Goal: Task Accomplishment & Management: Use online tool/utility

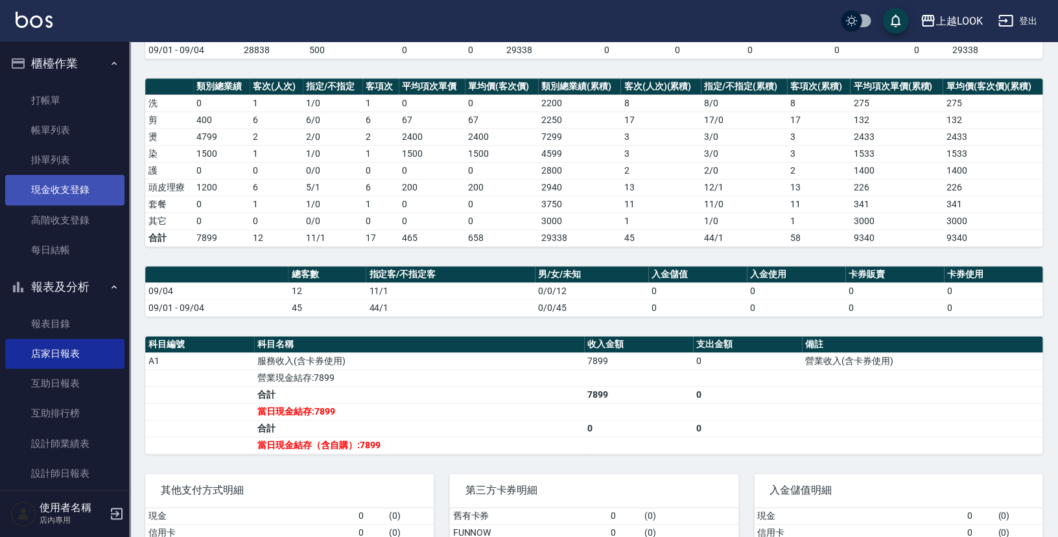
scroll to position [150, 0]
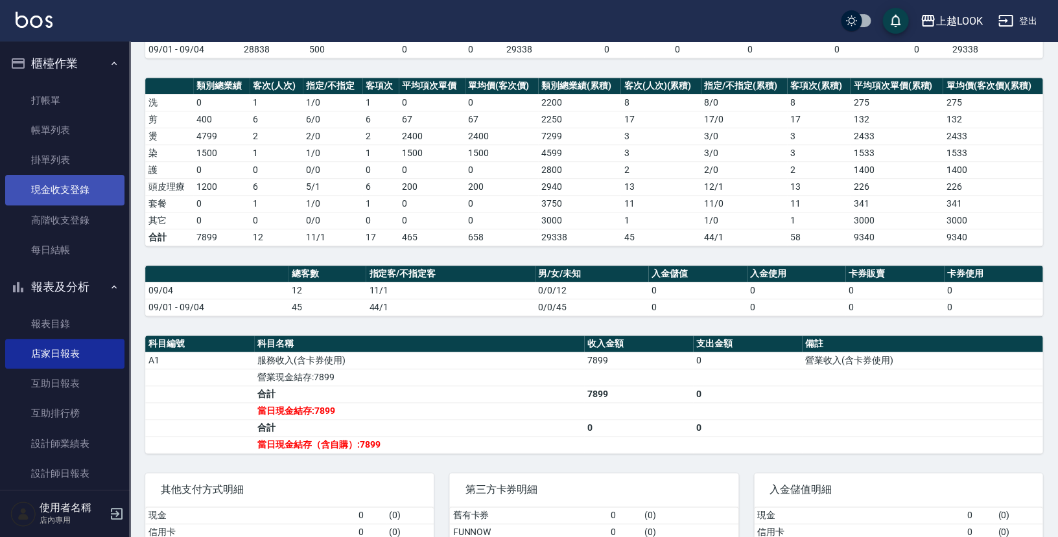
click at [71, 186] on link "現金收支登錄" at bounding box center [64, 190] width 119 height 30
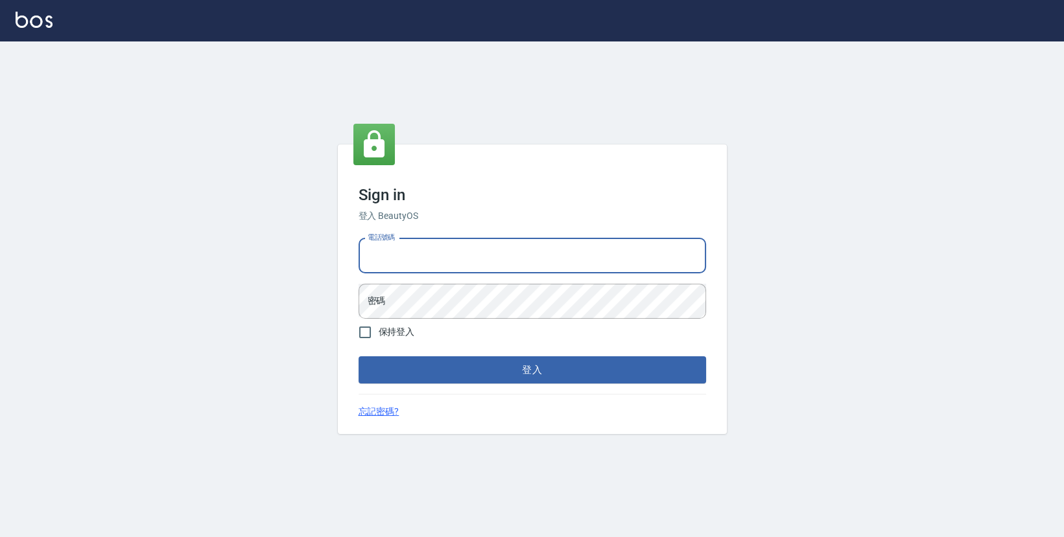
type input "0423178168"
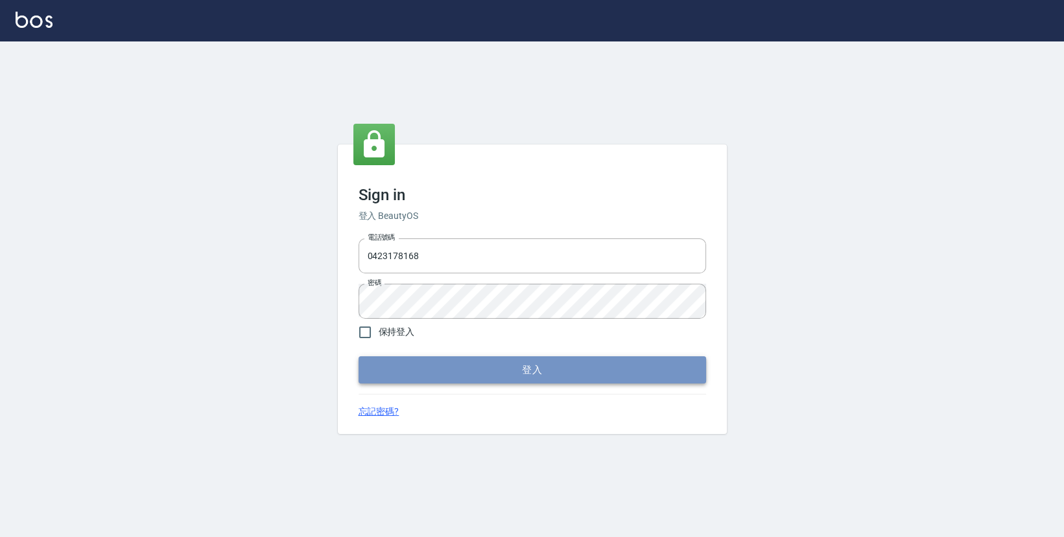
click at [449, 371] on button "登入" at bounding box center [531, 370] width 347 height 27
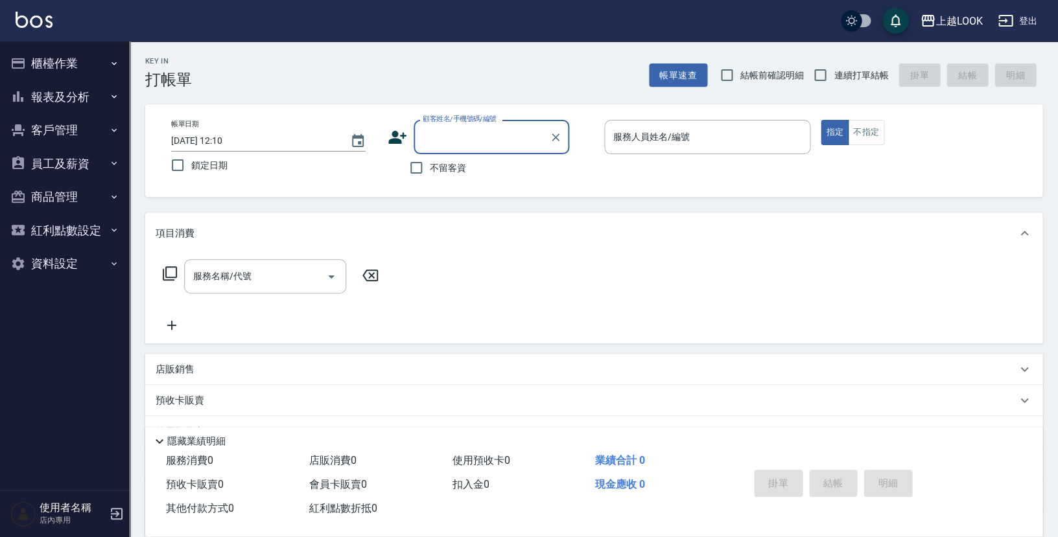
click at [59, 64] on button "櫃檯作業" at bounding box center [64, 64] width 119 height 34
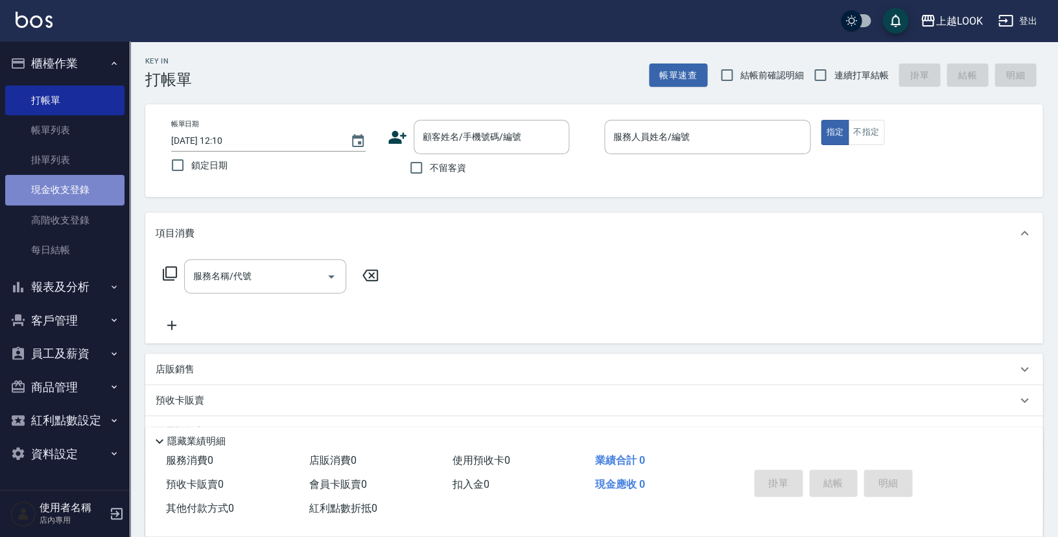
click at [71, 189] on link "現金收支登錄" at bounding box center [64, 190] width 119 height 30
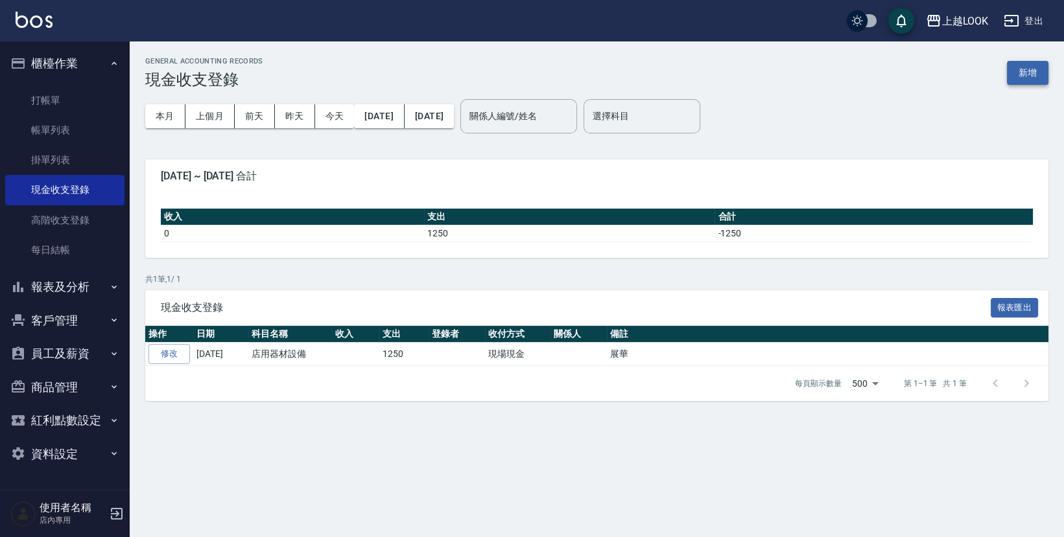
click at [1018, 71] on button "新增" at bounding box center [1027, 73] width 41 height 24
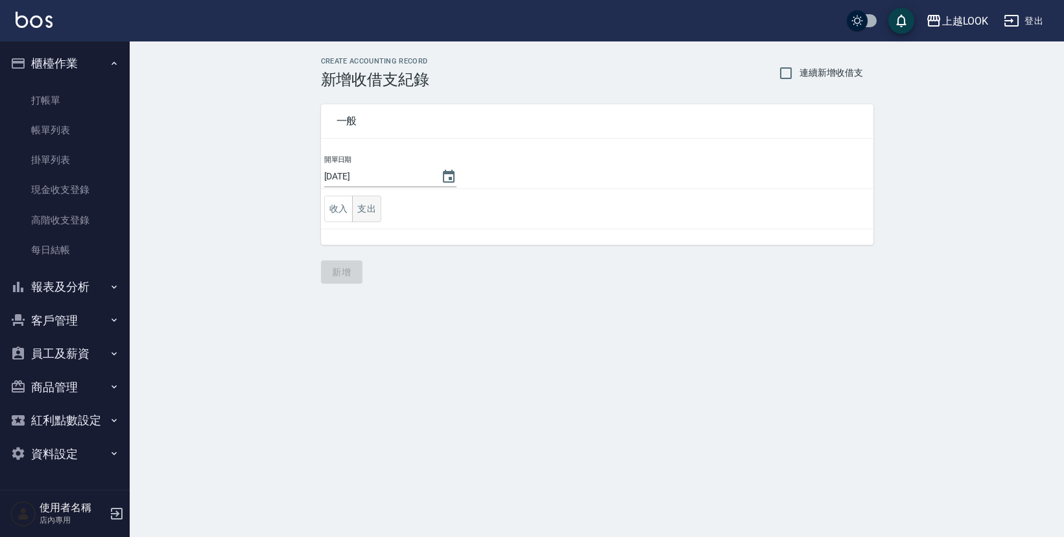
click at [371, 211] on button "支出" at bounding box center [366, 209] width 29 height 27
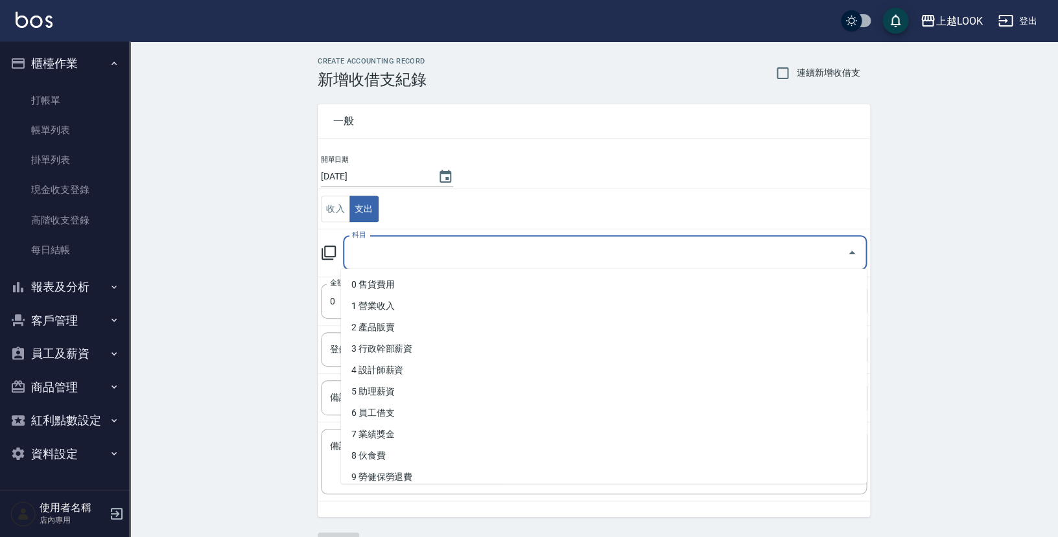
click at [390, 254] on input "科目" at bounding box center [595, 253] width 493 height 23
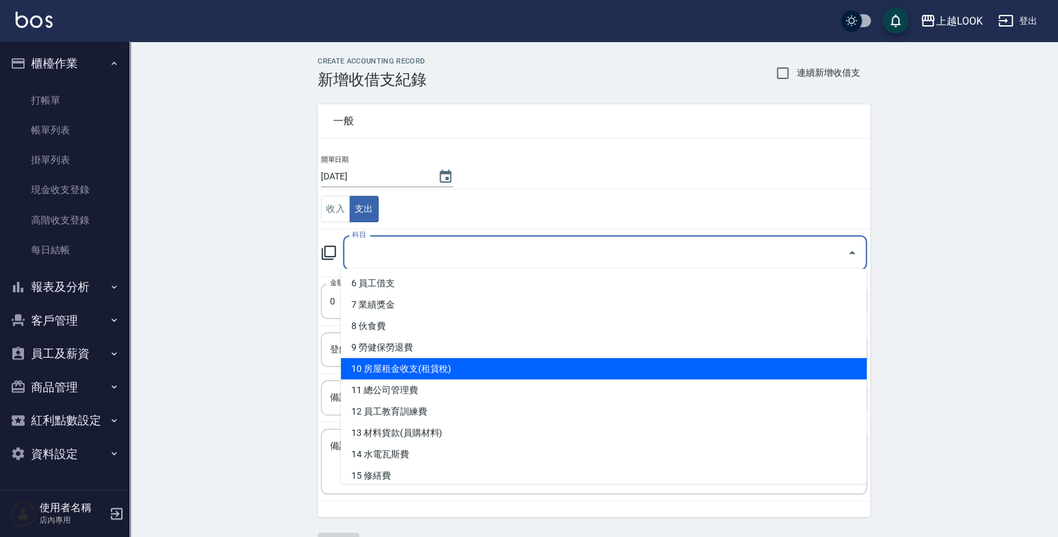
scroll to position [207, 0]
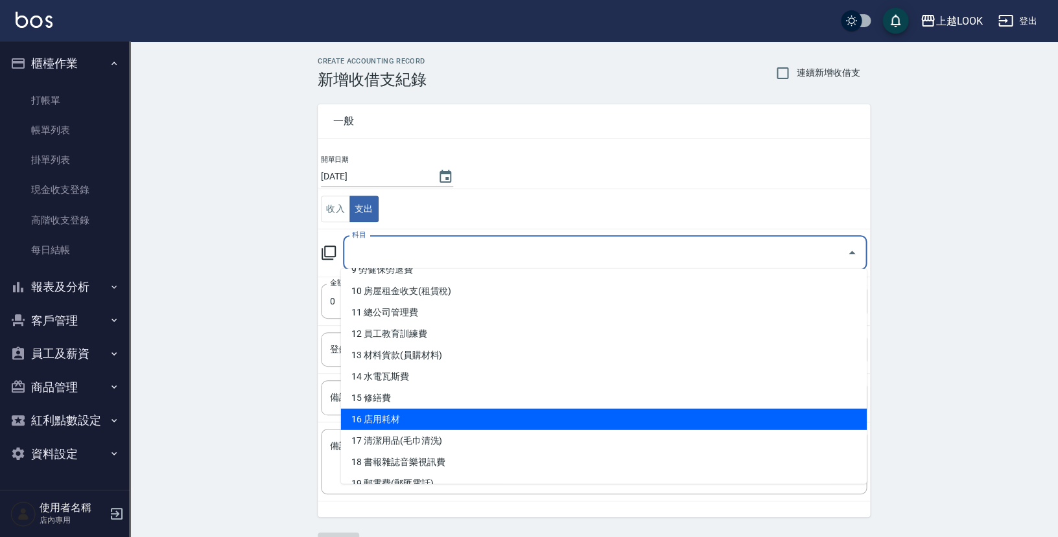
click at [443, 414] on li "16 店用耗材" at bounding box center [604, 419] width 526 height 21
type input "16 店用耗材"
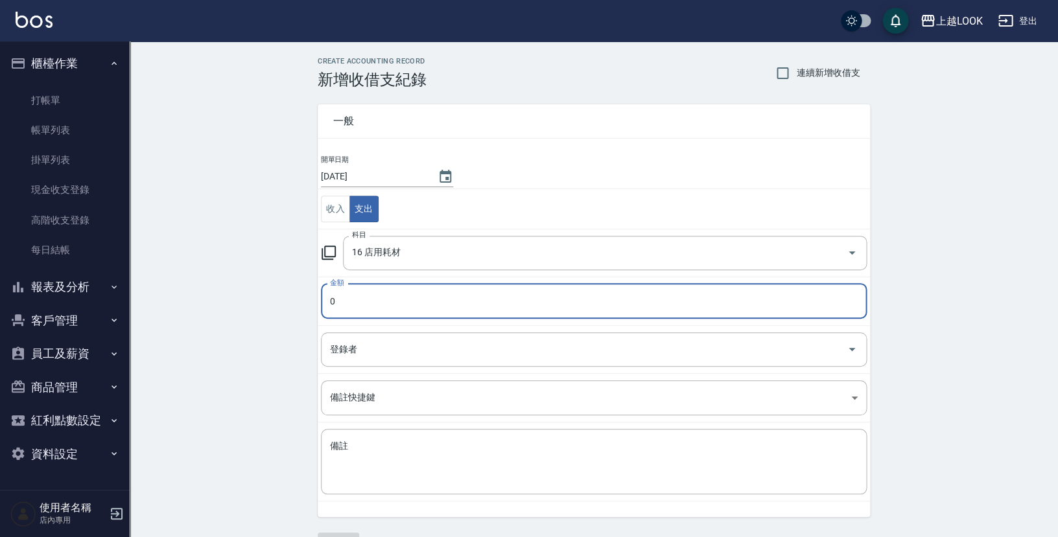
click at [378, 301] on input "0" at bounding box center [594, 301] width 546 height 35
click at [336, 299] on input "0315" at bounding box center [594, 301] width 546 height 35
type input "315"
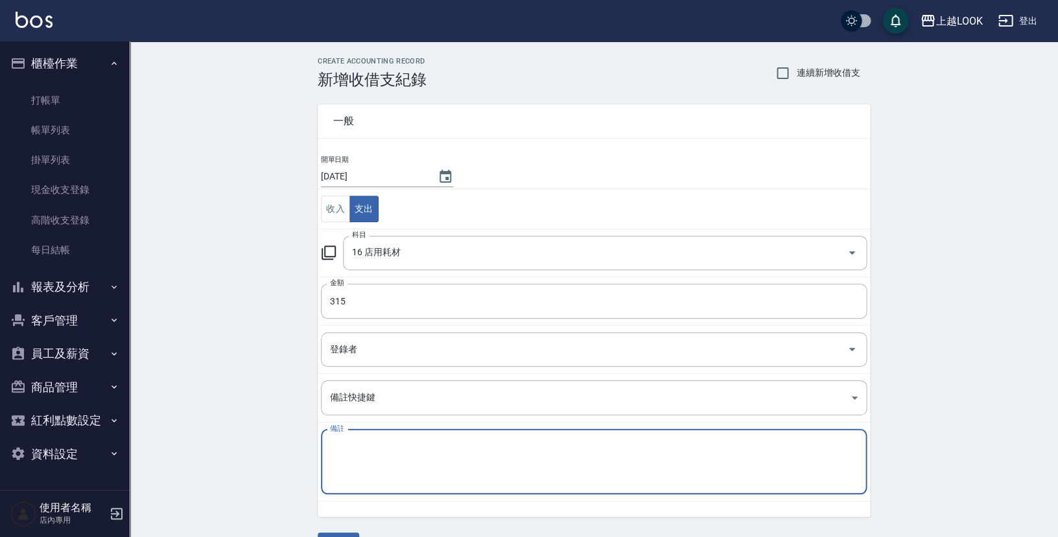
click at [373, 449] on textarea "備註" at bounding box center [594, 462] width 528 height 44
click at [414, 445] on textarea "敬神" at bounding box center [594, 462] width 528 height 44
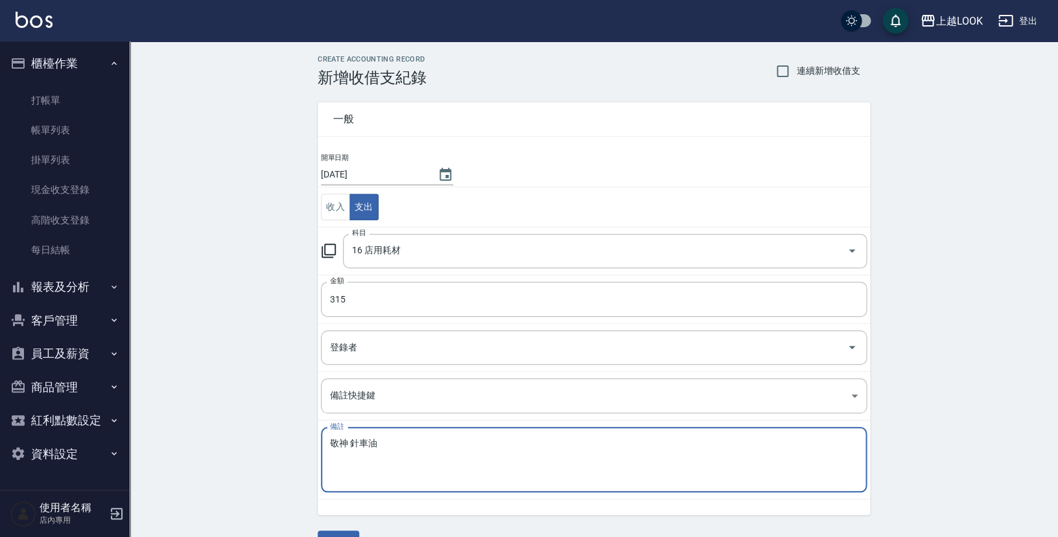
scroll to position [32, 0]
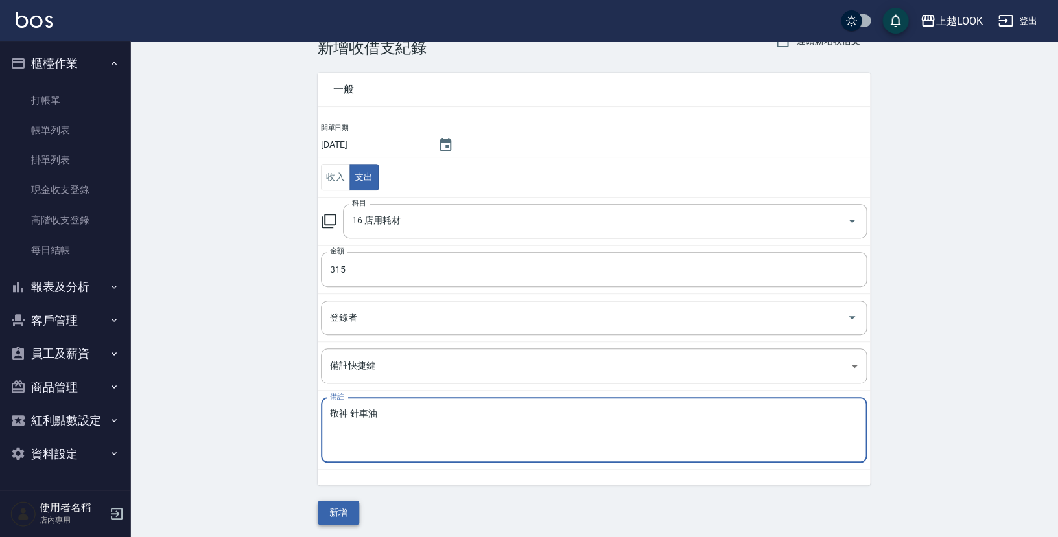
type textarea "敬神 針車油"
click at [340, 510] on button "新增" at bounding box center [338, 513] width 41 height 24
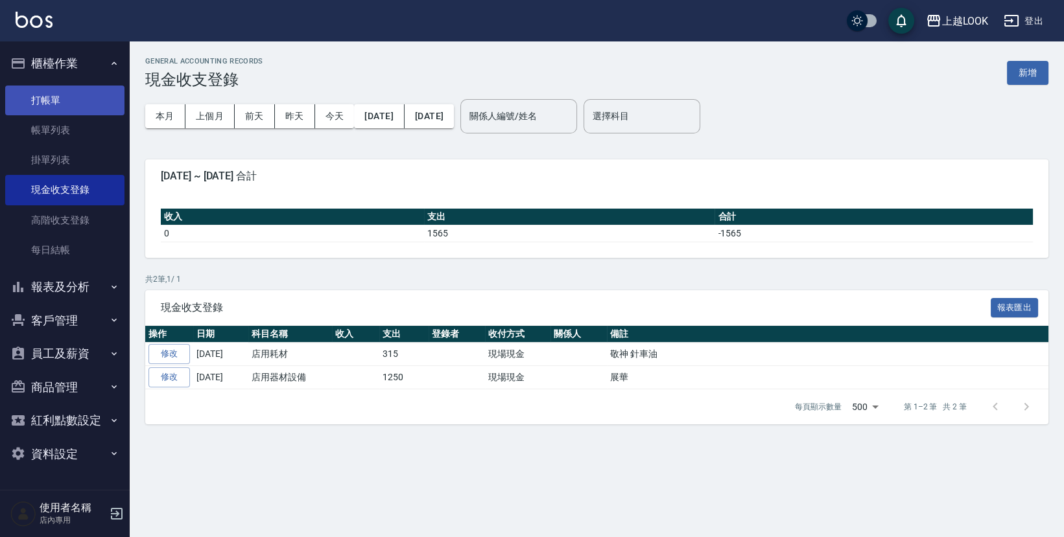
click at [45, 104] on link "打帳單" at bounding box center [64, 101] width 119 height 30
